Goal: Task Accomplishment & Management: Manage account settings

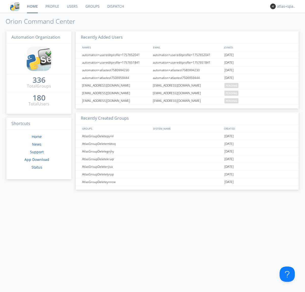
click at [115, 6] on link "Dispatch" at bounding box center [116, 6] width 24 height 13
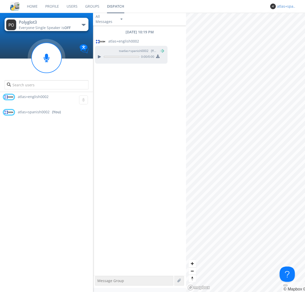
click at [285, 6] on div "atlas+spanish0002" at bounding box center [286, 6] width 19 height 5
click at [289, 27] on div "Log Out" at bounding box center [289, 26] width 26 height 9
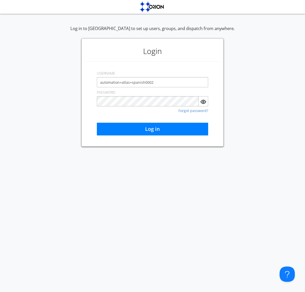
type input "automation+atlas+spanish0002"
click at [153, 129] on button "Log in" at bounding box center [152, 129] width 111 height 13
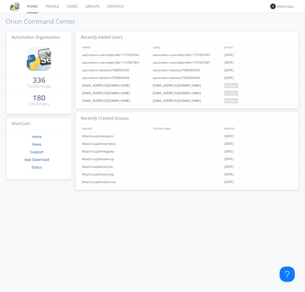
click at [115, 6] on link "Dispatch" at bounding box center [116, 6] width 24 height 13
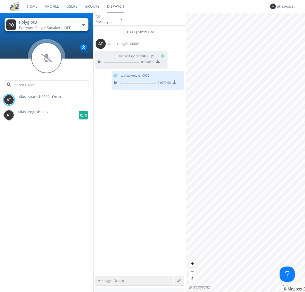
click at [81, 115] on g at bounding box center [83, 115] width 9 height 9
